Goal: Information Seeking & Learning: Learn about a topic

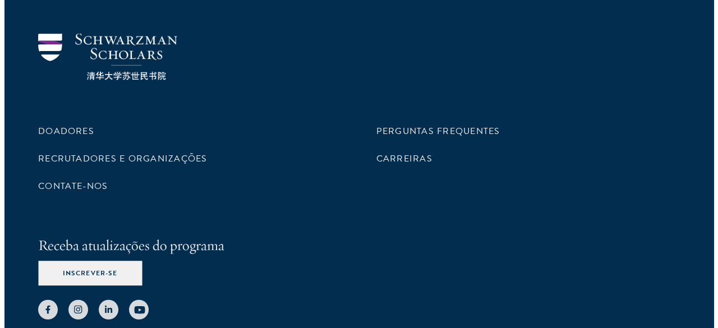
scroll to position [3436, 0]
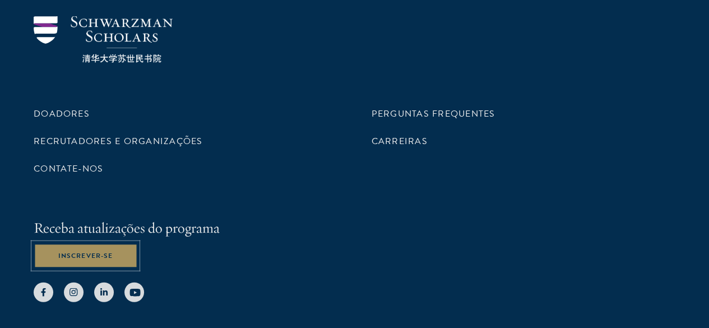
click at [113, 251] on font "Inscrever-se" at bounding box center [85, 256] width 54 height 10
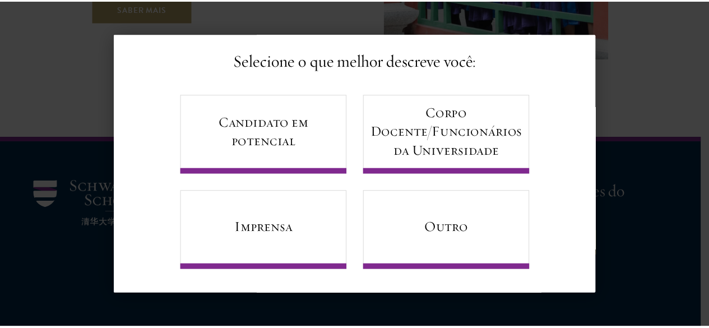
scroll to position [72, 0]
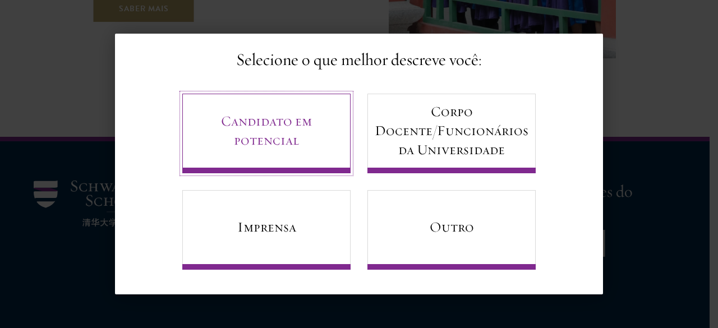
click at [308, 129] on font "Candidato em potencial" at bounding box center [266, 131] width 133 height 38
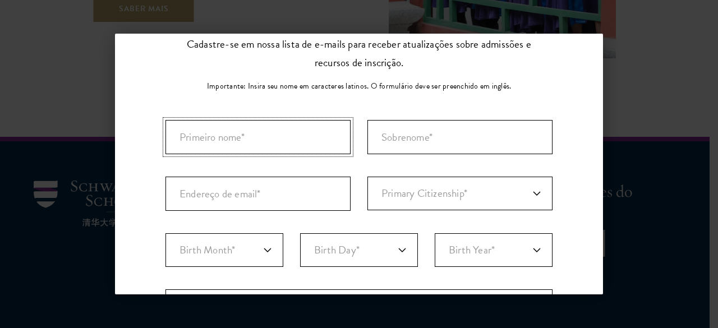
click at [305, 132] on input "Primeiro nome*" at bounding box center [257, 137] width 185 height 34
type input "[PERSON_NAME]"
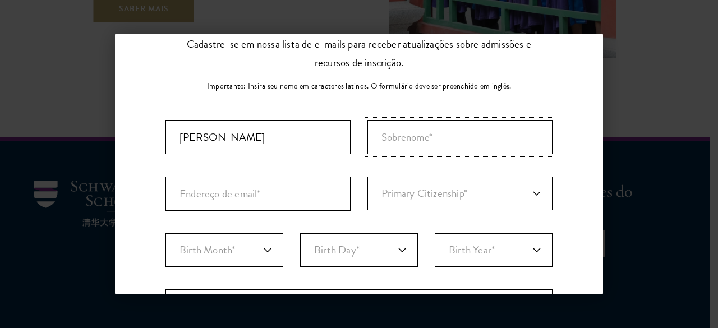
type input "[PERSON_NAME]"
type input "[EMAIL_ADDRESS][DOMAIN_NAME]"
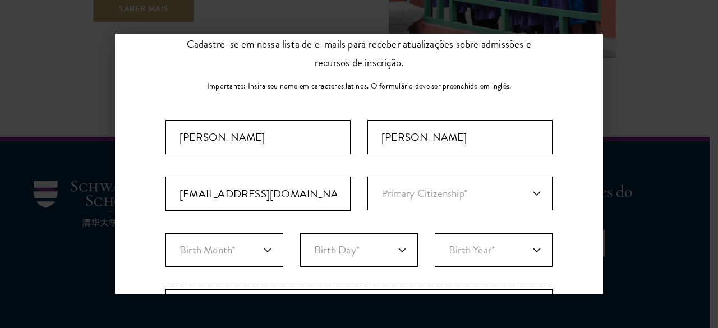
select select "BR"
type input "São Franciso do Conde"
select select "[GEOGRAPHIC_DATA]"
click at [259, 246] on select "Birth Month* January February March April May June July August September Octobe…" at bounding box center [224, 250] width 118 height 34
click at [637, 244] on div "Voltar Fique conectado Selecione o que melhor descreve você: Candidato em poten…" at bounding box center [359, 164] width 718 height 261
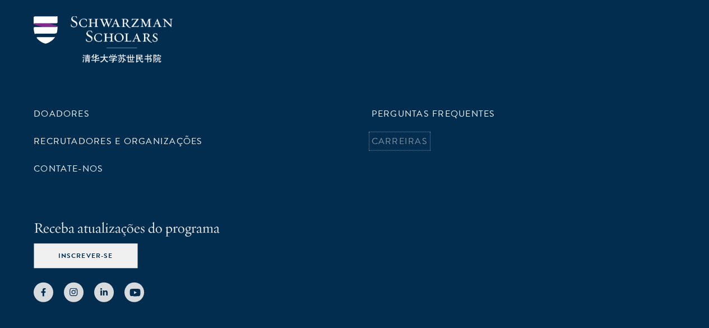
click at [406, 148] on font "Carreiras" at bounding box center [400, 141] width 56 height 13
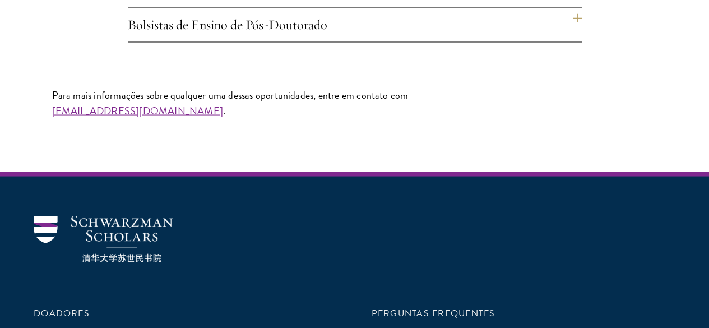
scroll to position [1032, 0]
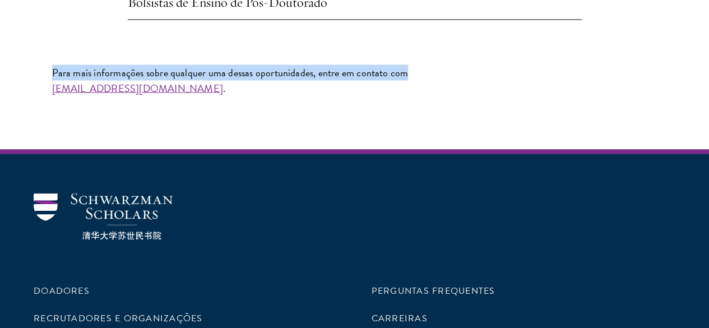
drag, startPoint x: 574, startPoint y: 119, endPoint x: 551, endPoint y: 163, distance: 49.7
